Goal: Check status

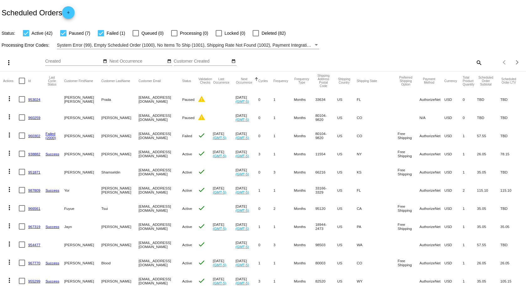
click at [478, 62] on mat-icon "search" at bounding box center [479, 63] width 8 height 10
click at [431, 62] on input "Search" at bounding box center [416, 61] width 131 height 5
paste input "[EMAIL_ADDRESS][DOMAIN_NAME]"
type input "[EMAIL_ADDRESS][DOMAIN_NAME]"
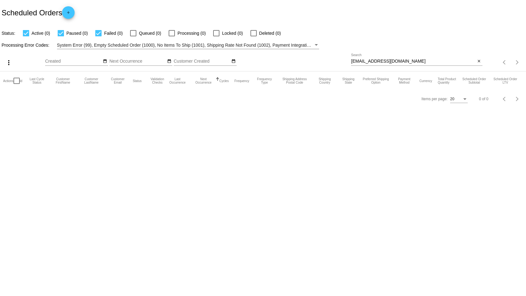
click at [221, 124] on body "Scheduled Orders add Status: Active (0) Paused (0) Failed (0) Queued (0) Proces…" at bounding box center [263, 148] width 526 height 296
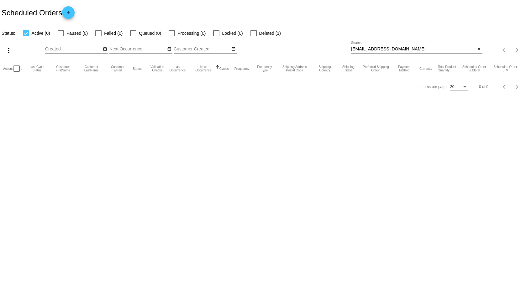
click at [421, 49] on input "colleen23pink@gmail.com" at bounding box center [413, 49] width 125 height 5
paste input "arroteia.yurie"
type input "[EMAIL_ADDRESS][DOMAIN_NAME]"
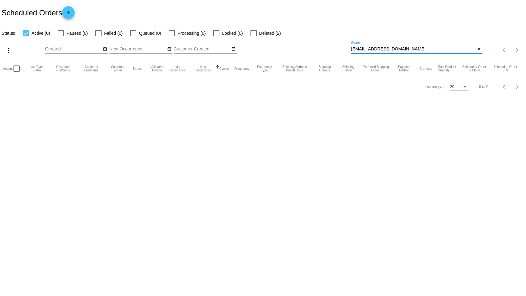
click at [253, 34] on div at bounding box center [254, 33] width 6 height 6
click at [253, 36] on input "Deleted (2)" at bounding box center [253, 36] width 0 height 0
checkbox input "true"
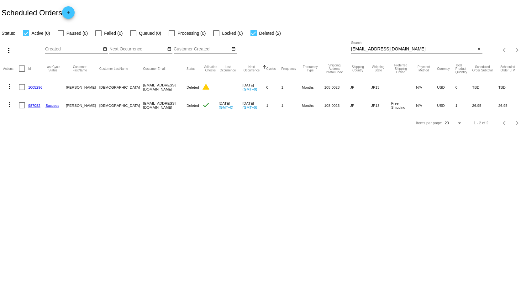
click at [166, 190] on body "Scheduled Orders add Status: Active (0) Paused (0) Failed (0) Queued (0) Proces…" at bounding box center [263, 148] width 526 height 296
